Goal: Transaction & Acquisition: Book appointment/travel/reservation

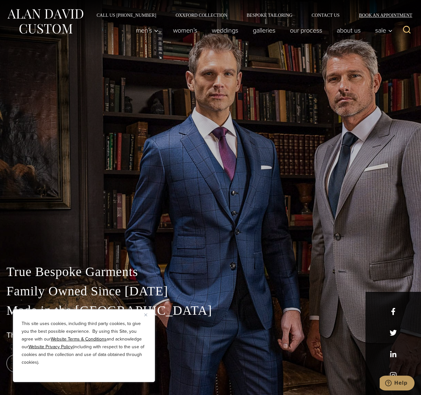
click at [378, 13] on link "Book an Appointment" at bounding box center [381, 15] width 65 height 5
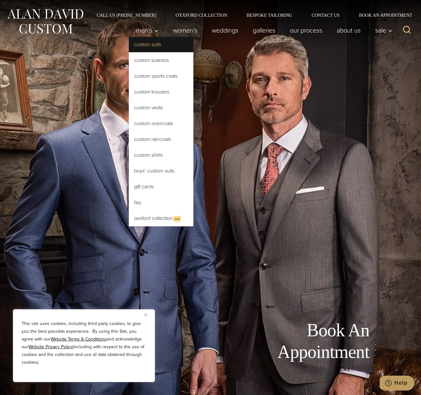
click at [138, 44] on link "Custom Suits" at bounding box center [161, 44] width 65 height 15
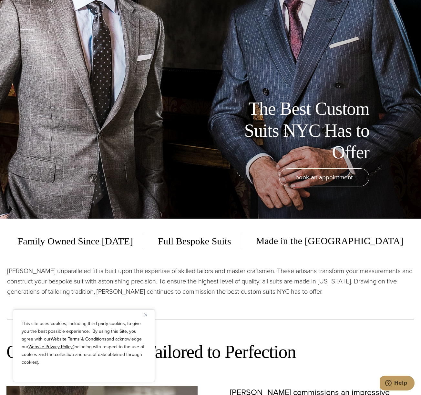
scroll to position [290, 0]
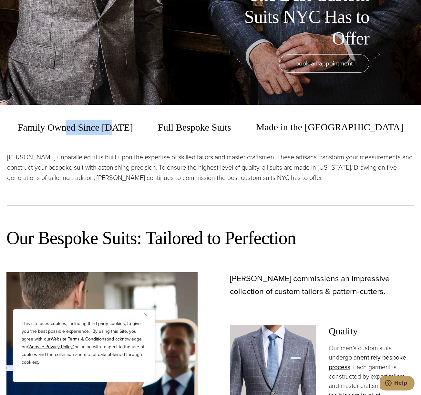
drag, startPoint x: 156, startPoint y: 126, endPoint x: 111, endPoint y: 130, distance: 45.3
click at [111, 130] on span "Family Owned Since [DATE]" at bounding box center [80, 127] width 125 height 15
drag, startPoint x: 111, startPoint y: 130, endPoint x: 115, endPoint y: 130, distance: 3.5
click at [112, 130] on span "Family Owned Since [DATE]" at bounding box center [80, 127] width 125 height 15
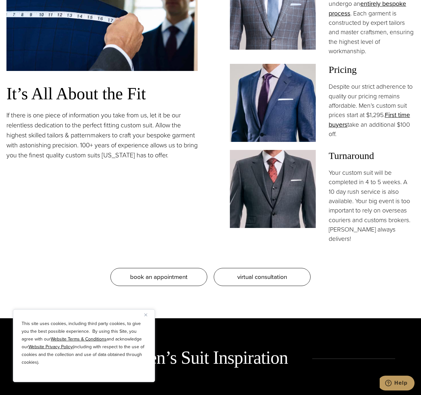
scroll to position [710, 0]
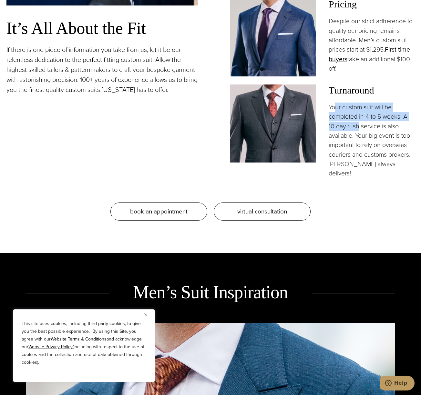
drag, startPoint x: 334, startPoint y: 109, endPoint x: 358, endPoint y: 123, distance: 28.2
click at [358, 123] on p "Your custom suit will be completed in 4 to 5 weeks. A 10 day rush service is al…" at bounding box center [371, 141] width 86 height 76
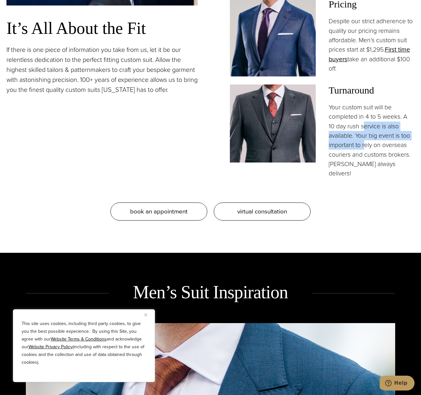
drag, startPoint x: 363, startPoint y: 129, endPoint x: 367, endPoint y: 150, distance: 21.0
click at [367, 150] on p "Your custom suit will be completed in 4 to 5 weeks. A 10 day rush service is al…" at bounding box center [371, 141] width 86 height 76
drag, startPoint x: 372, startPoint y: 149, endPoint x: 362, endPoint y: 137, distance: 15.2
click at [362, 137] on p "Your custom suit will be completed in 4 to 5 weeks. A 10 day rush service is al…" at bounding box center [371, 141] width 86 height 76
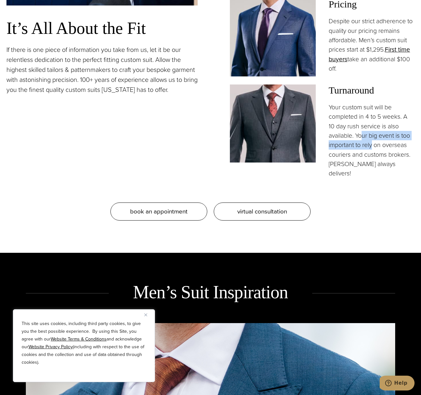
click at [362, 137] on p "Your custom suit will be completed in 4 to 5 weeks. A 10 day rush service is al…" at bounding box center [371, 141] width 86 height 76
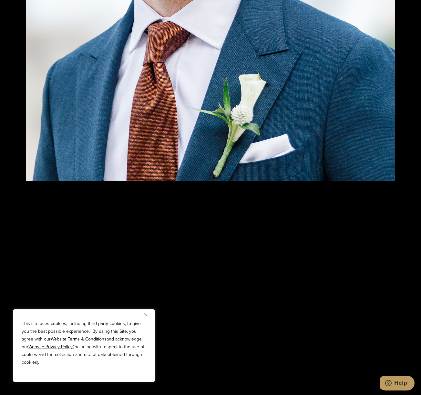
scroll to position [1194, 0]
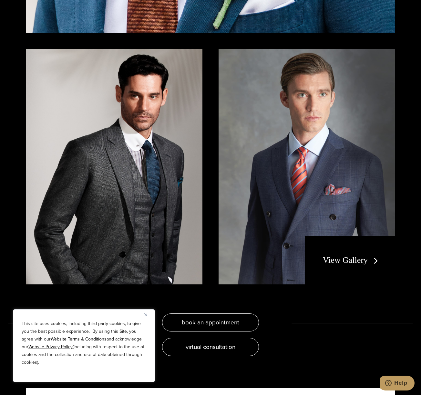
click at [345, 256] on link "View Gallery" at bounding box center [352, 260] width 58 height 9
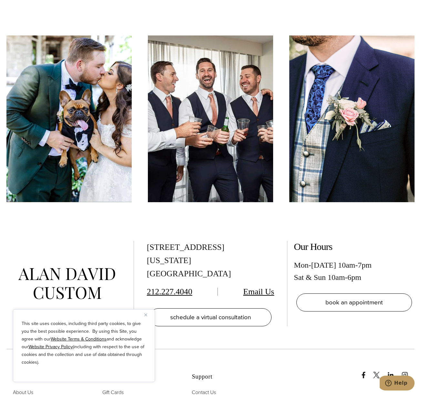
scroll to position [2854, 0]
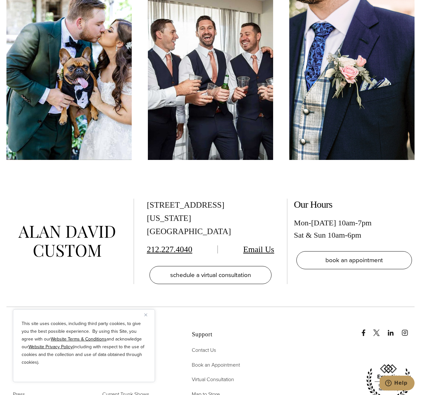
drag, startPoint x: 109, startPoint y: 211, endPoint x: 108, endPoint y: 206, distance: 5.3
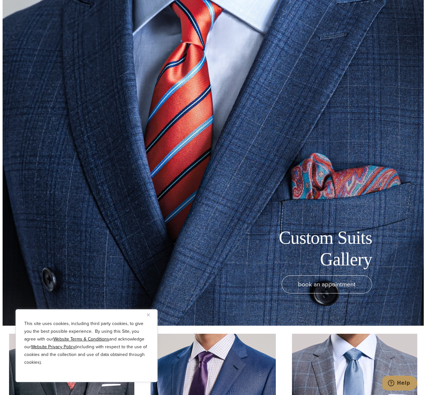
scroll to position [0, 0]
